Goal: Information Seeking & Learning: Learn about a topic

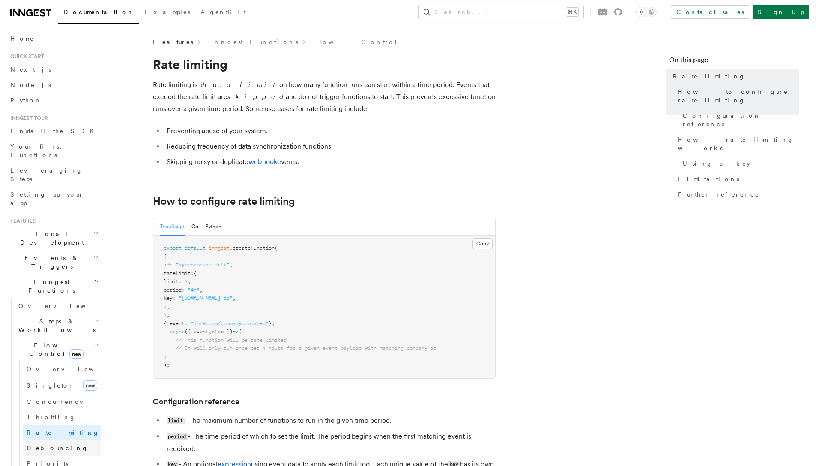
click at [52, 444] on span "Debouncing" at bounding box center [58, 448] width 62 height 9
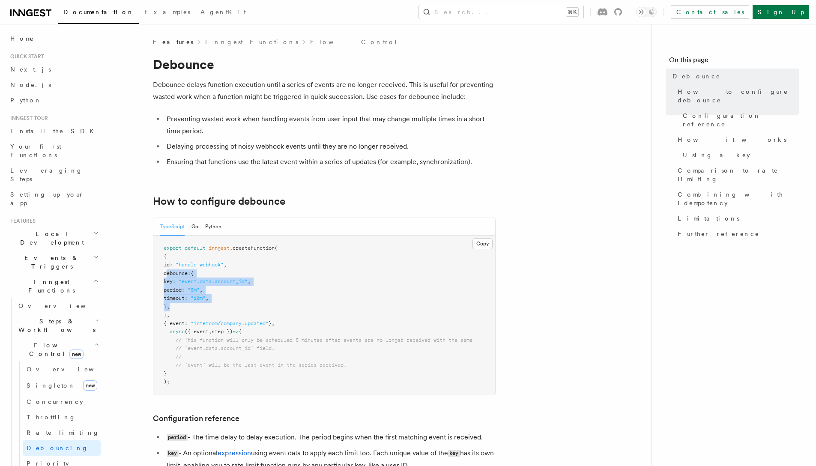
drag, startPoint x: 207, startPoint y: 305, endPoint x: 166, endPoint y: 275, distance: 50.3
click at [166, 275] on pre "export default inngest .createFunction ( { id : "handle-webhook" , debounce : {…" at bounding box center [324, 315] width 342 height 159
copy code "debounce : { key : "event.data.account_id" , period : "5m" , timeout : "10m" , …"
click at [206, 298] on span ""10m"" at bounding box center [198, 298] width 15 height 6
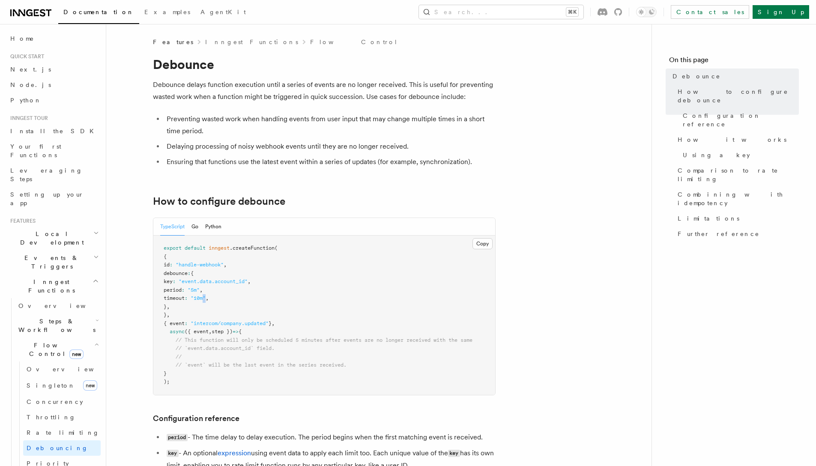
click at [206, 298] on span ""10m"" at bounding box center [198, 298] width 15 height 6
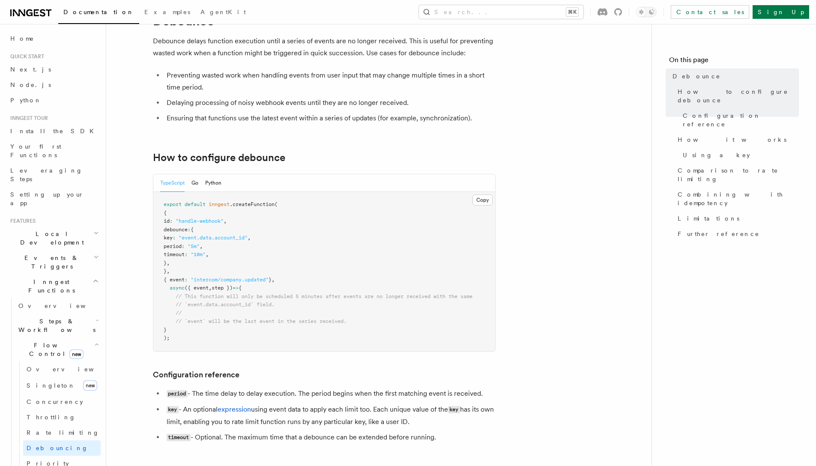
scroll to position [73, 0]
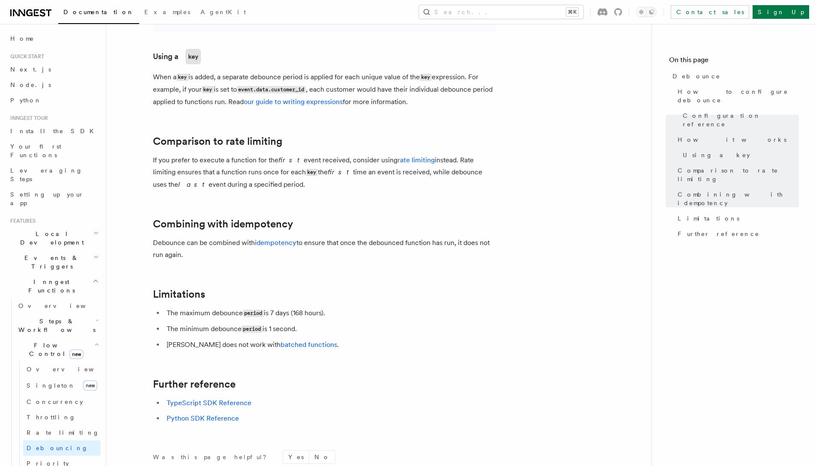
scroll to position [758, 0]
click at [289, 340] on link "batched functions" at bounding box center [309, 343] width 57 height 8
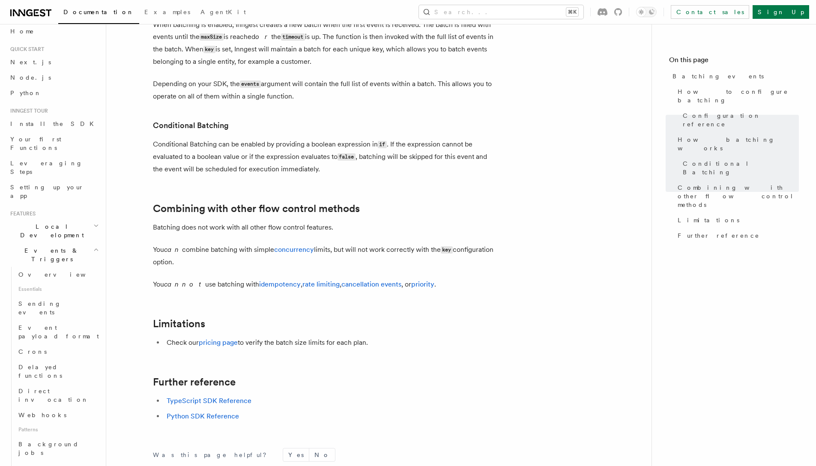
scroll to position [8, 0]
click at [67, 296] on link "Sending events" at bounding box center [58, 308] width 86 height 24
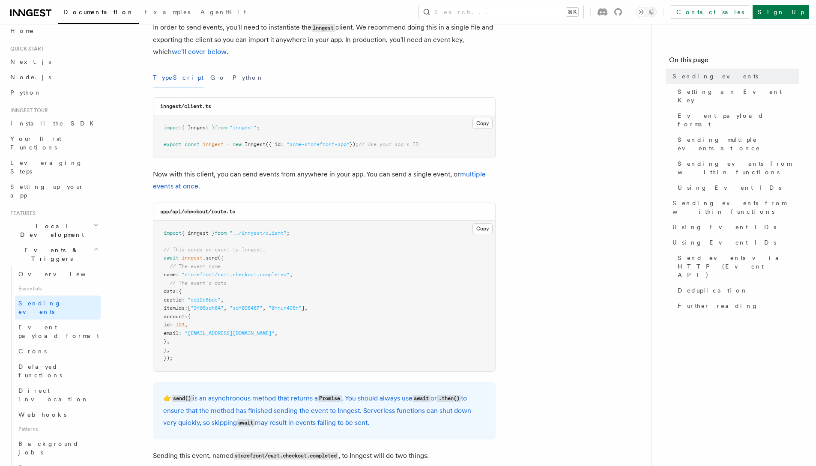
scroll to position [81, 0]
click at [712, 286] on span "Deduplication" at bounding box center [713, 290] width 70 height 9
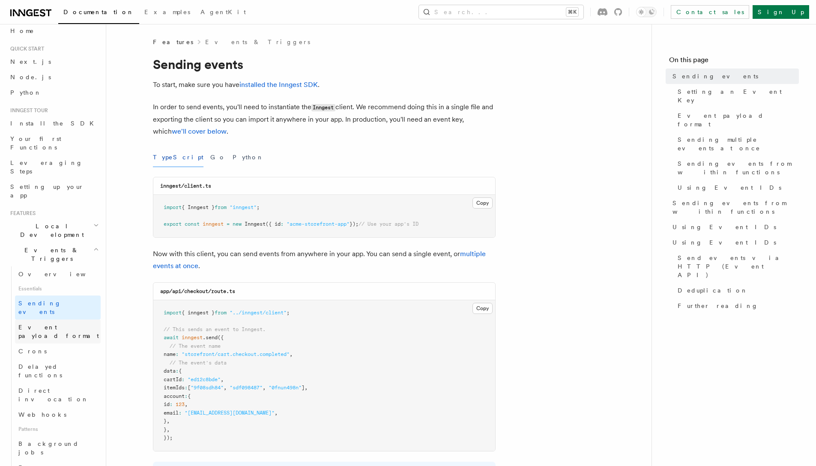
click at [71, 324] on span "Event payload format" at bounding box center [58, 331] width 81 height 15
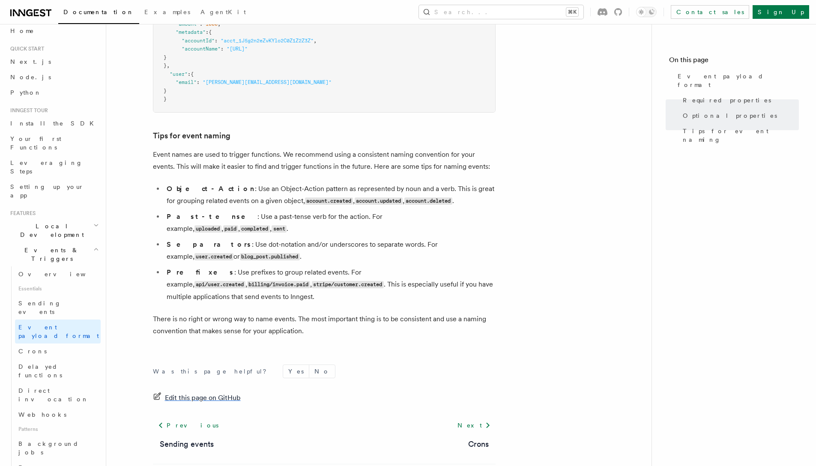
scroll to position [493, 0]
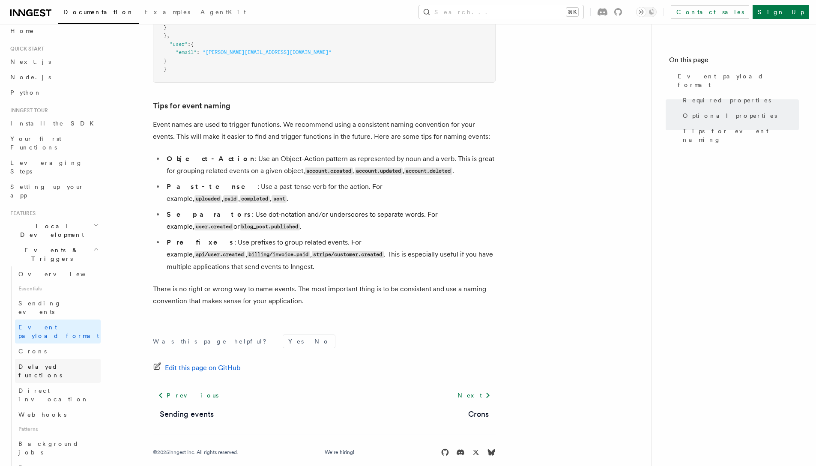
click at [62, 363] on span "Delayed functions" at bounding box center [40, 370] width 44 height 15
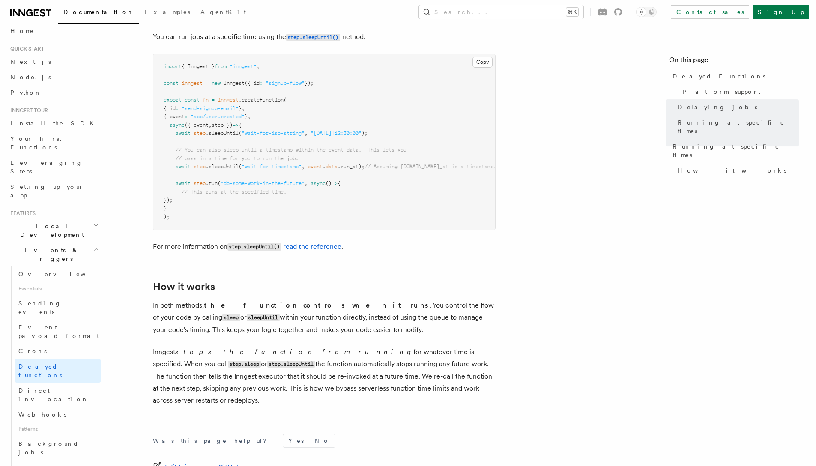
scroll to position [663, 0]
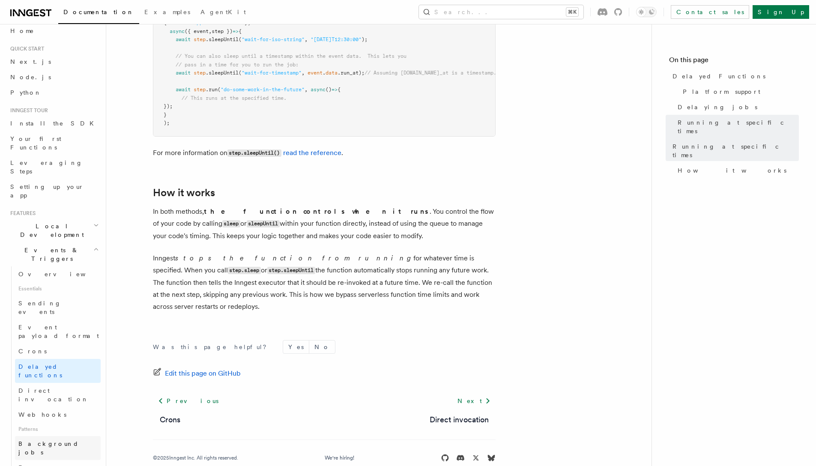
click at [48, 441] on span "Background jobs" at bounding box center [48, 448] width 60 height 15
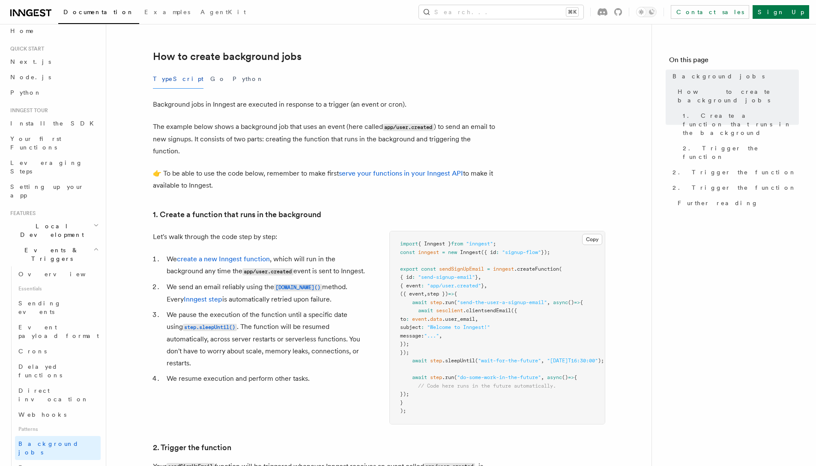
scroll to position [180, 0]
